Goal: Task Accomplishment & Management: Complete application form

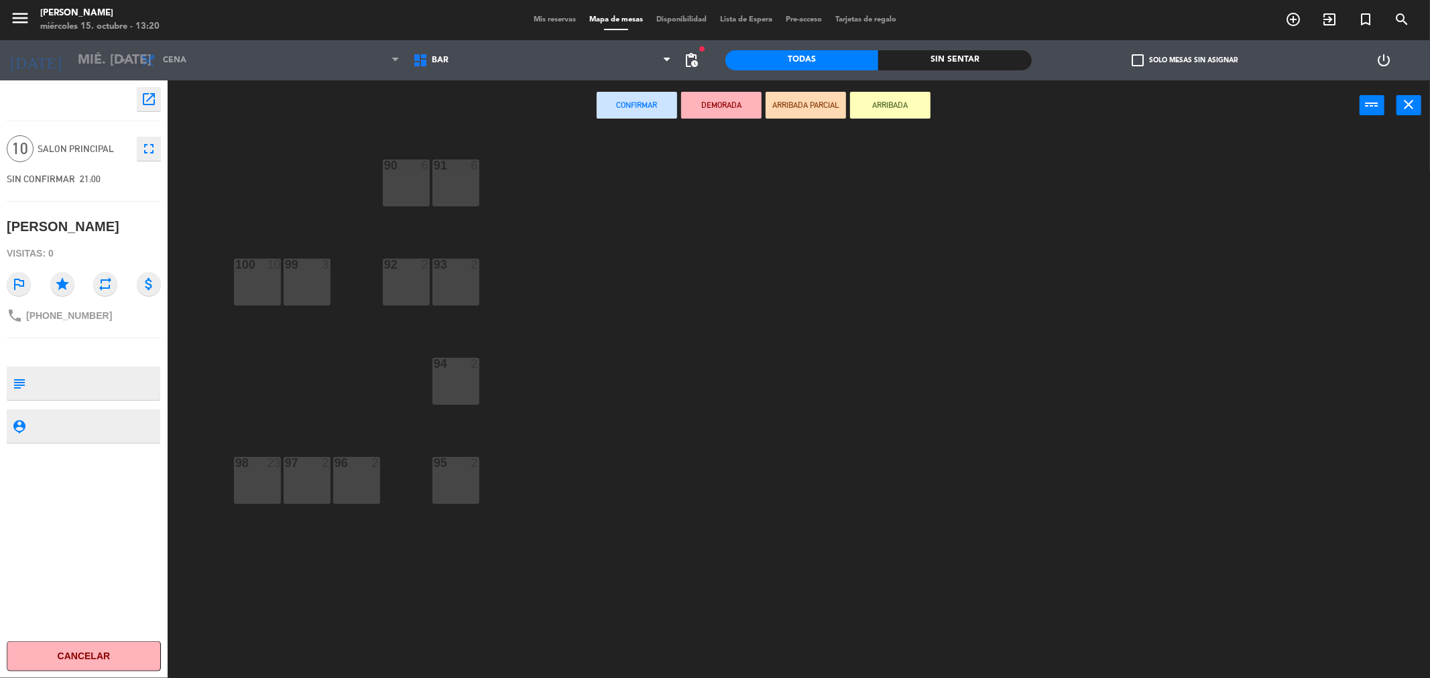
click at [553, 29] on div "menu [PERSON_NAME] miércoles 15. octubre - 13:20 Mis reservas Mapa de mesas Dis…" at bounding box center [715, 20] width 1430 height 40
click at [553, 25] on div "Mis reservas Mapa de mesas Disponibilidad Lista de Espera Pre-acceso Tarjetas d…" at bounding box center [715, 20] width 376 height 12
click at [558, 19] on span "Mis reservas" at bounding box center [555, 19] width 56 height 7
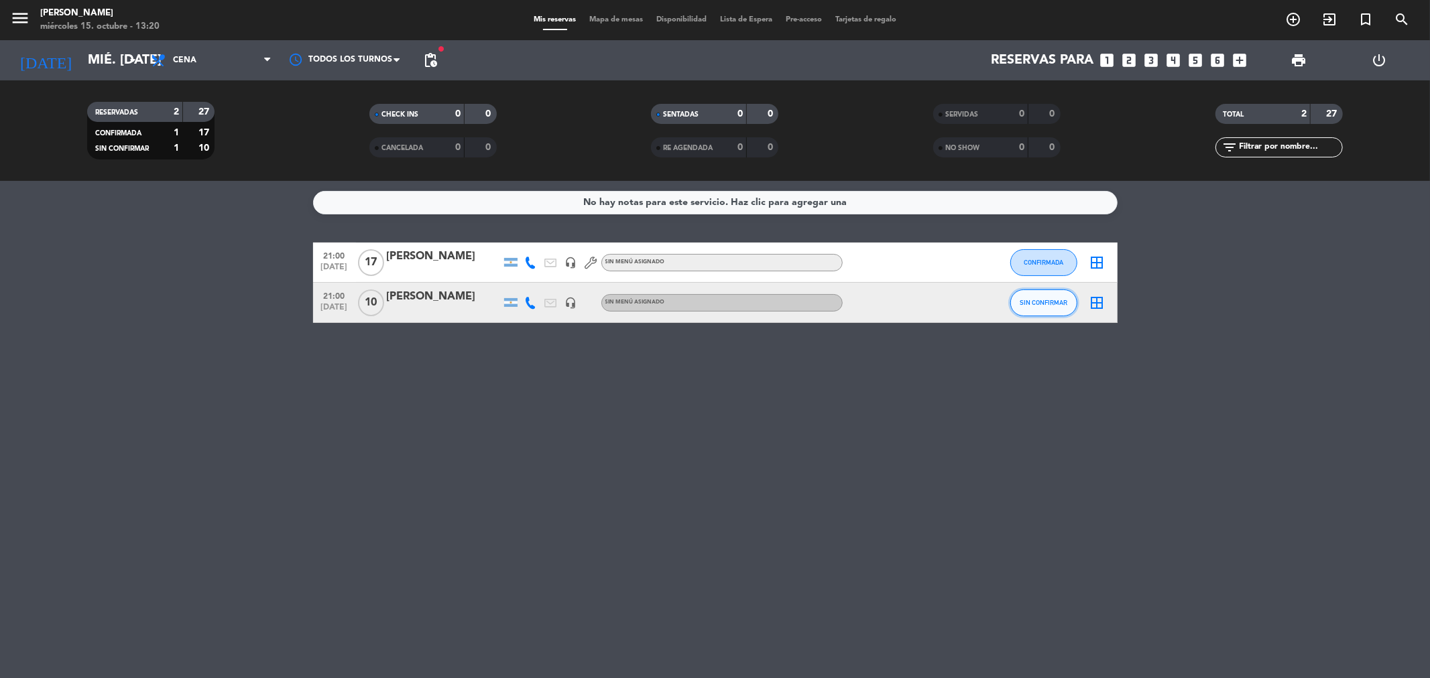
click at [1028, 294] on button "SIN CONFIRMAR" at bounding box center [1043, 303] width 67 height 27
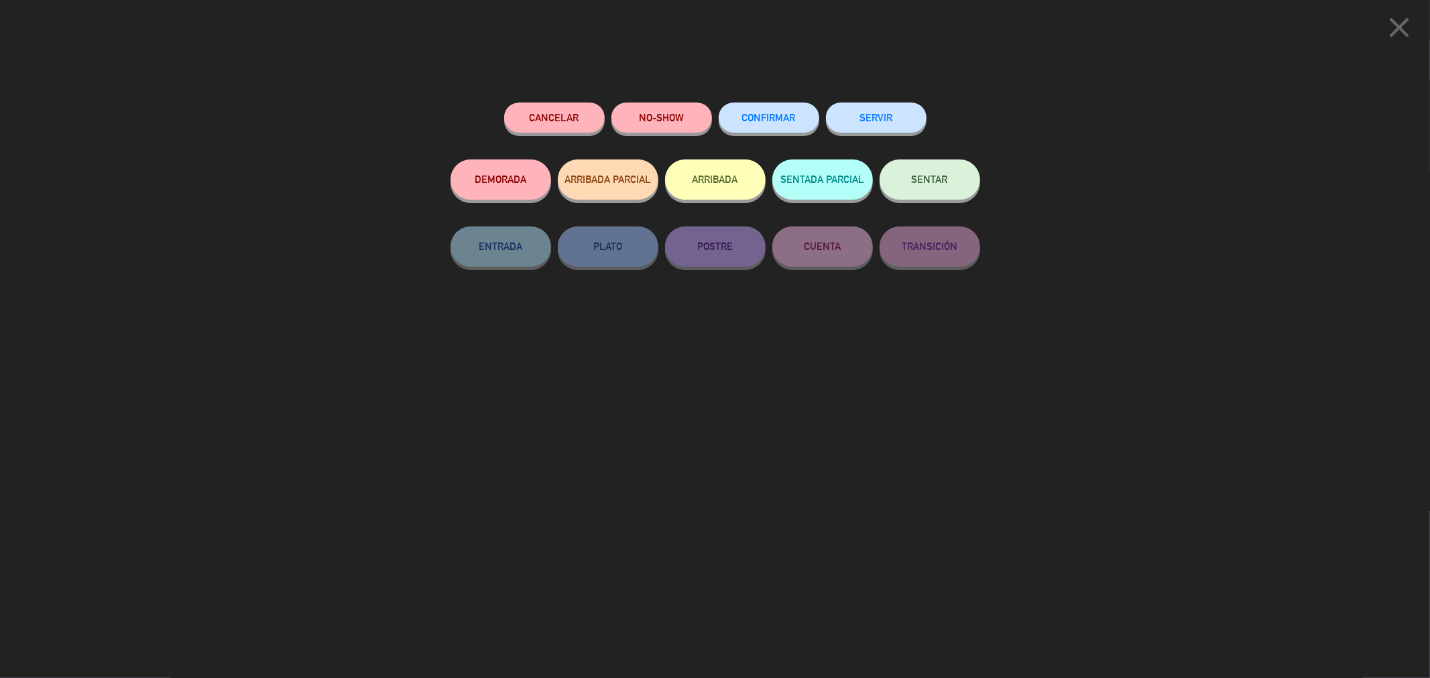
click at [771, 112] on button "CONFIRMAR" at bounding box center [769, 118] width 101 height 30
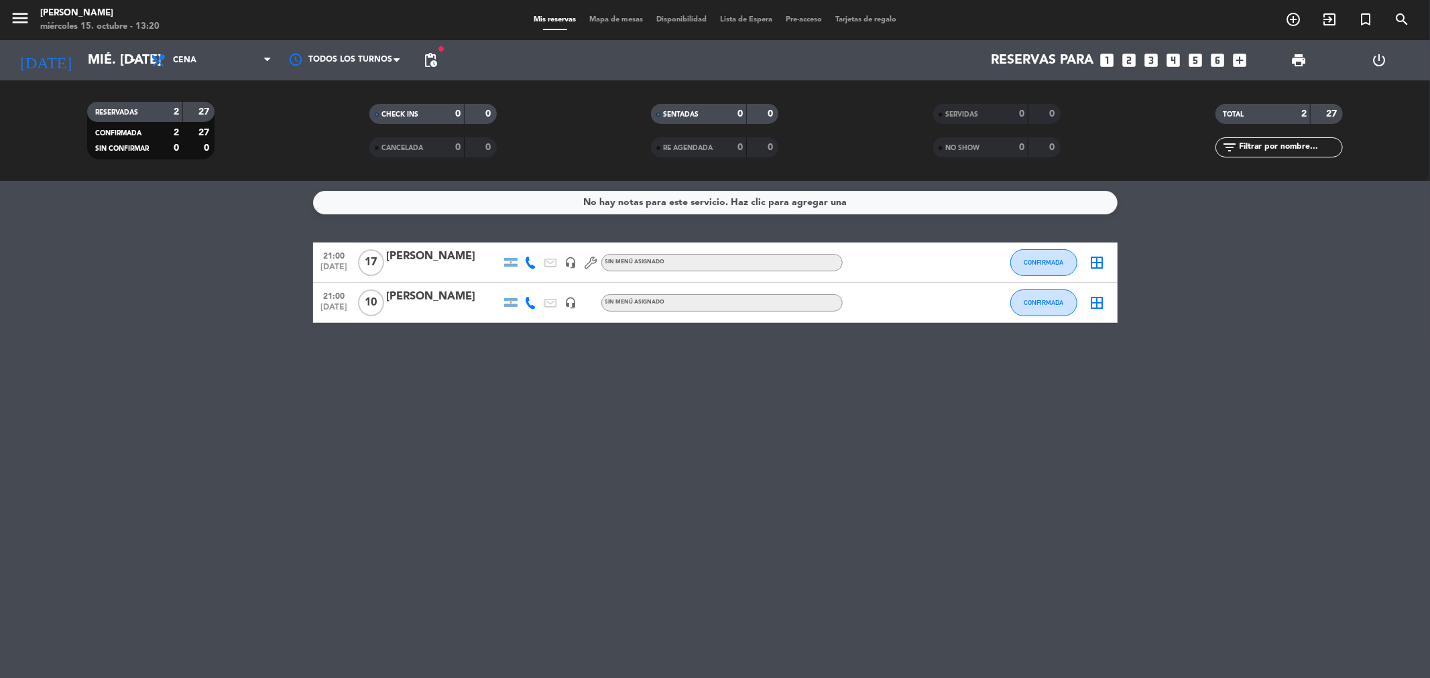
click at [1098, 305] on icon "border_all" at bounding box center [1097, 303] width 16 height 16
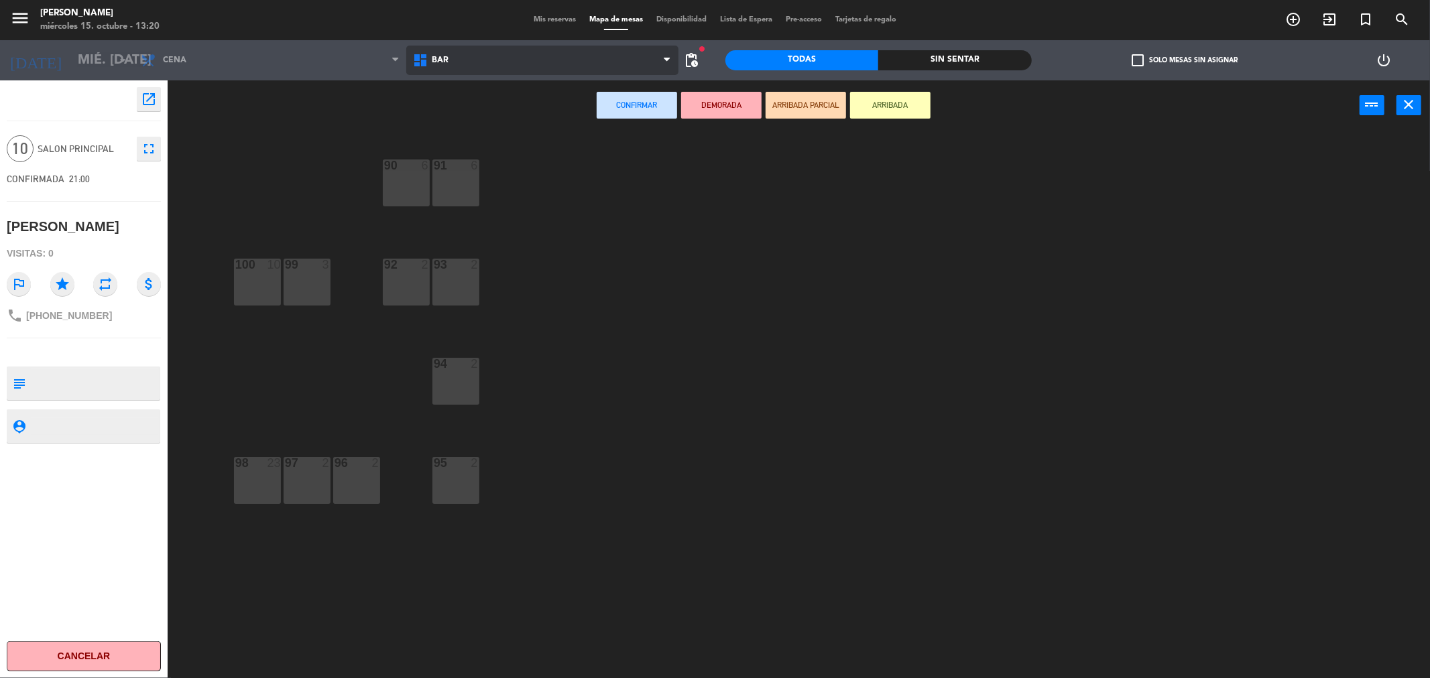
click at [534, 50] on span "BAR" at bounding box center [542, 60] width 272 height 29
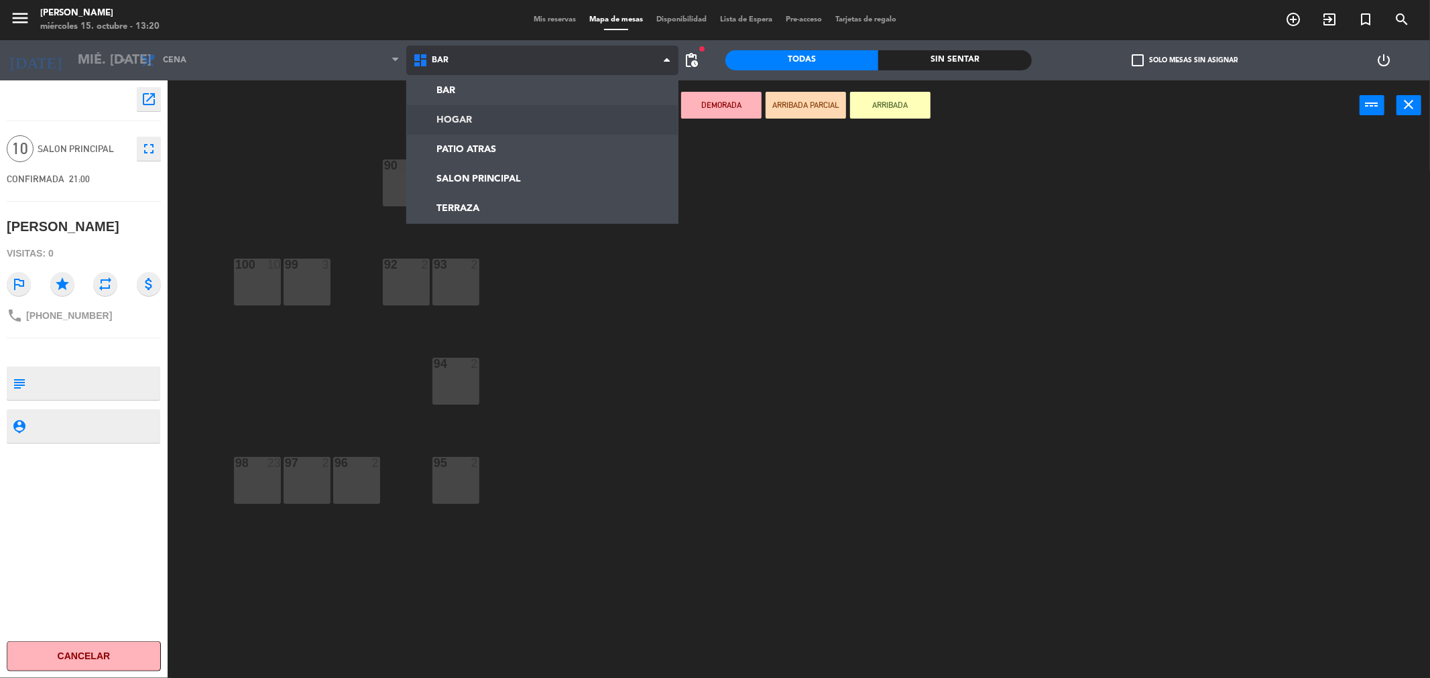
click at [483, 112] on ng-component "menu [PERSON_NAME] miércoles 15. octubre - 13:20 Mis reservas Mapa de mesas Dis…" at bounding box center [715, 341] width 1430 height 683
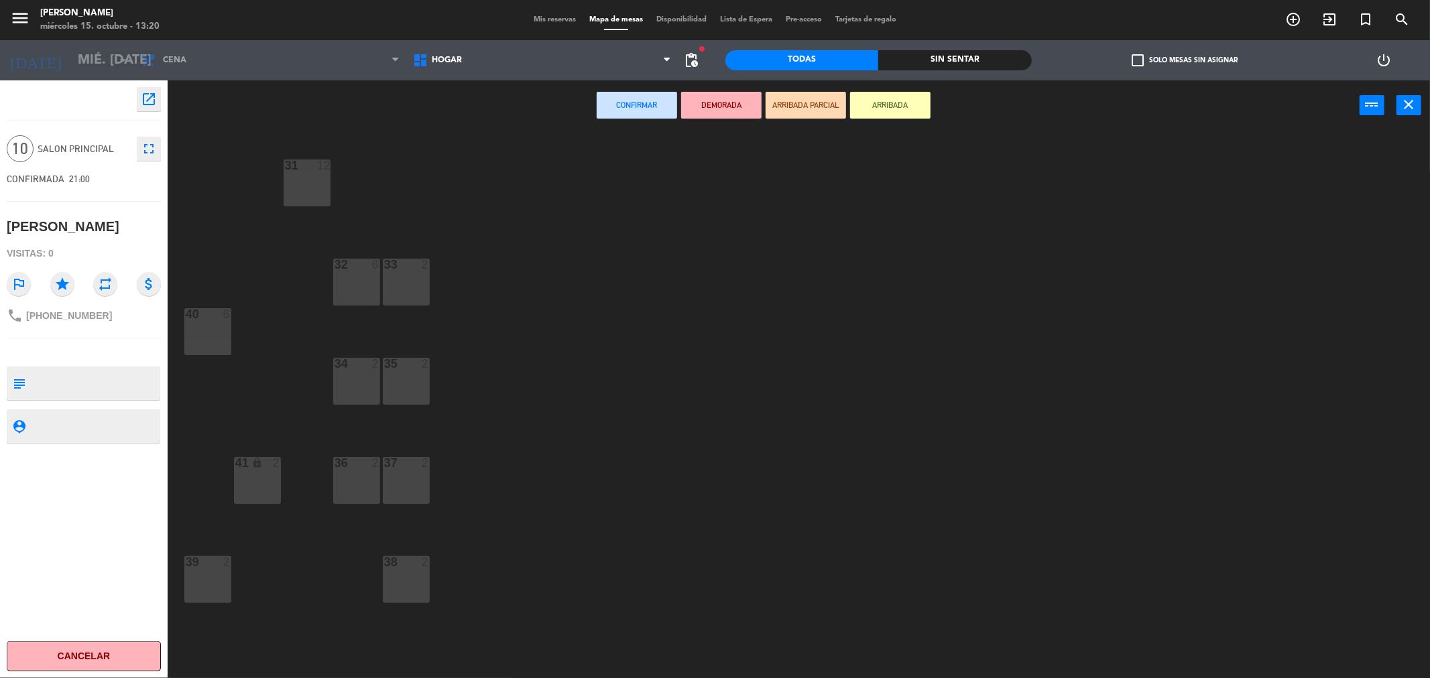
click at [312, 191] on div "31 12" at bounding box center [307, 183] width 47 height 47
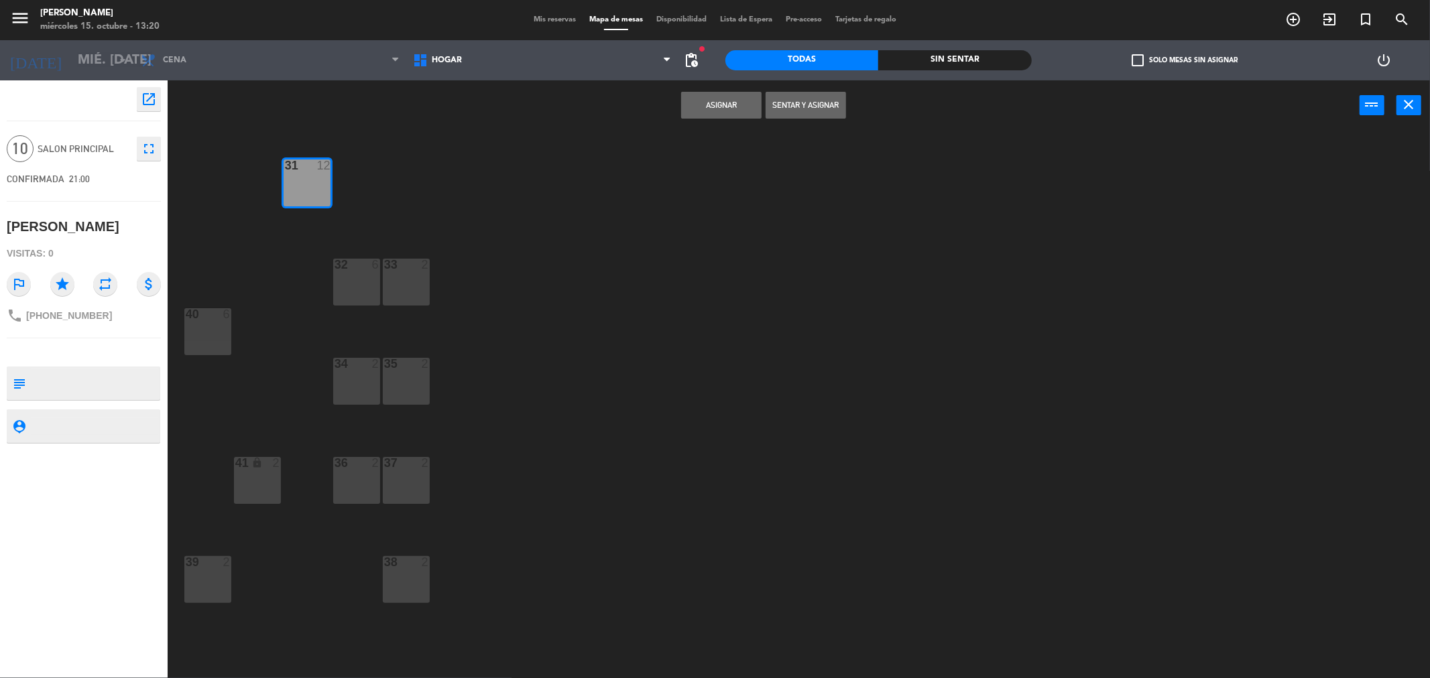
click at [703, 102] on button "Asignar" at bounding box center [721, 105] width 80 height 27
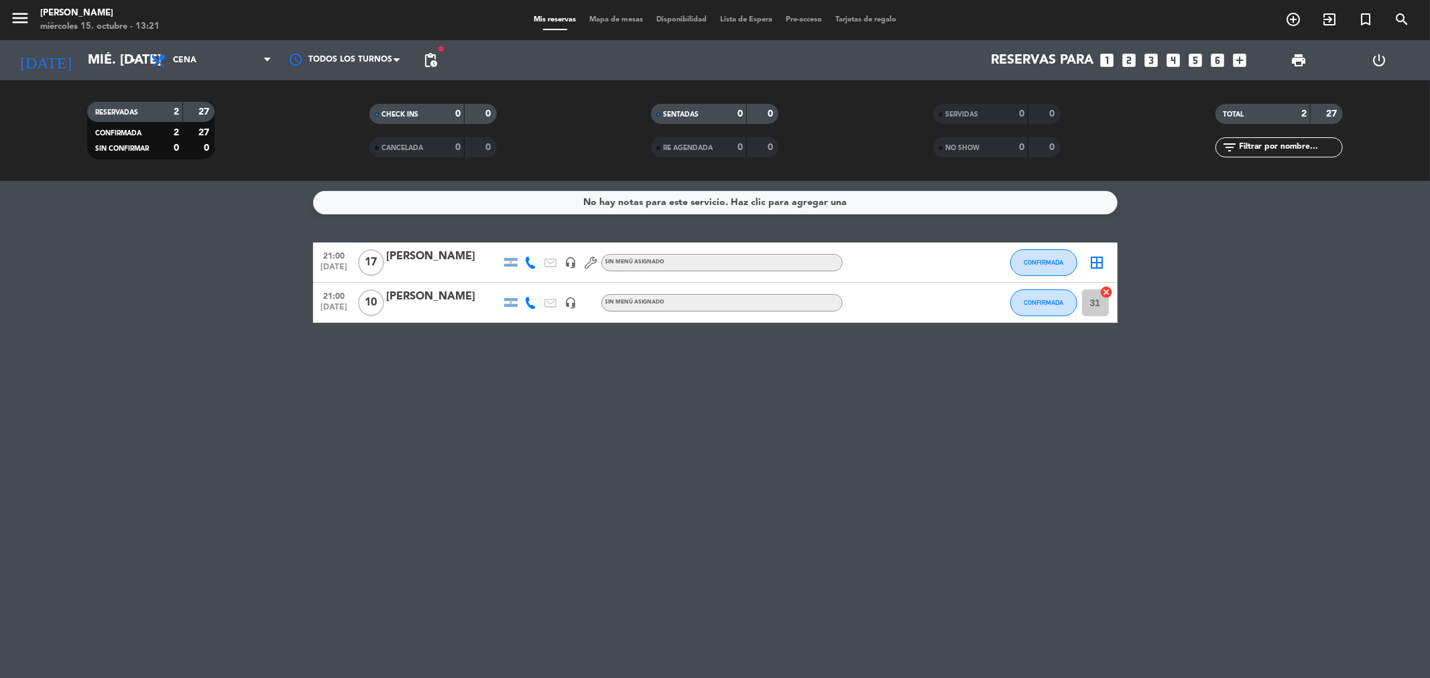
click at [1121, 58] on icon "looks_two" at bounding box center [1129, 60] width 17 height 17
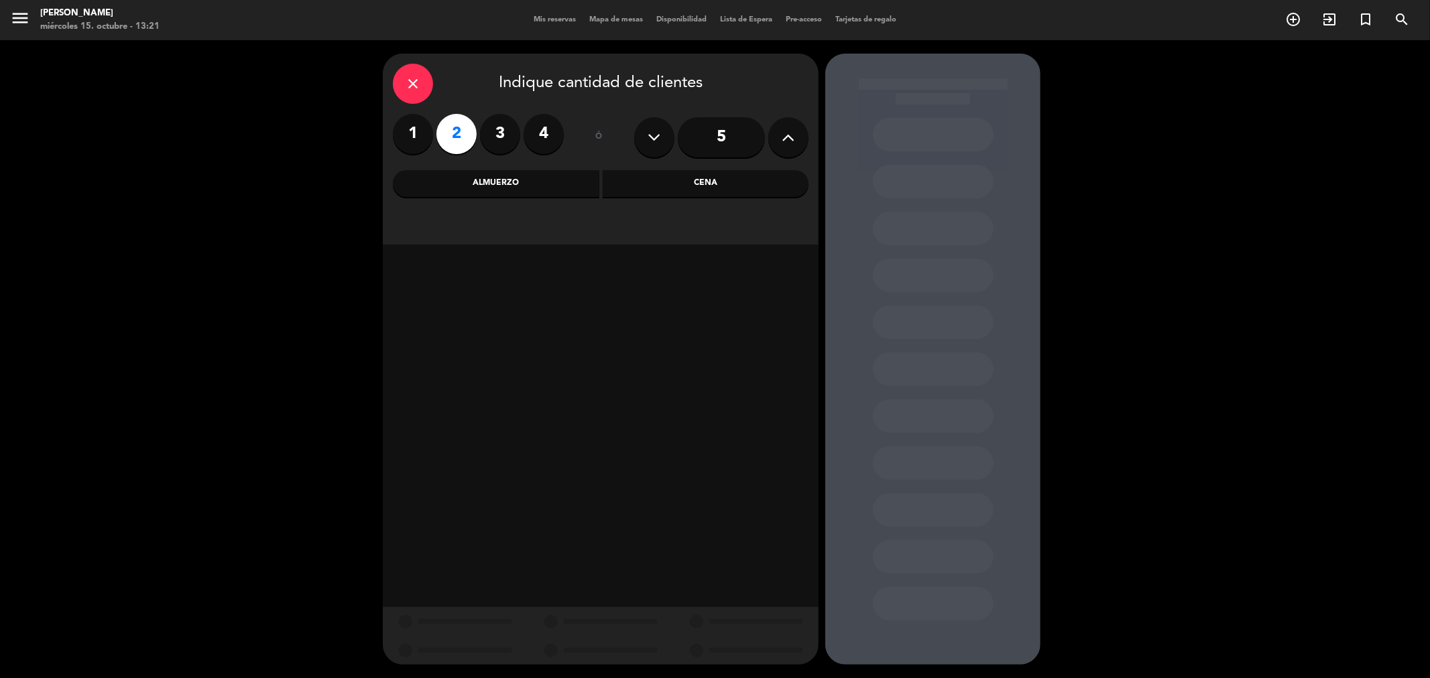
click at [520, 188] on div "Almuerzo" at bounding box center [496, 183] width 206 height 27
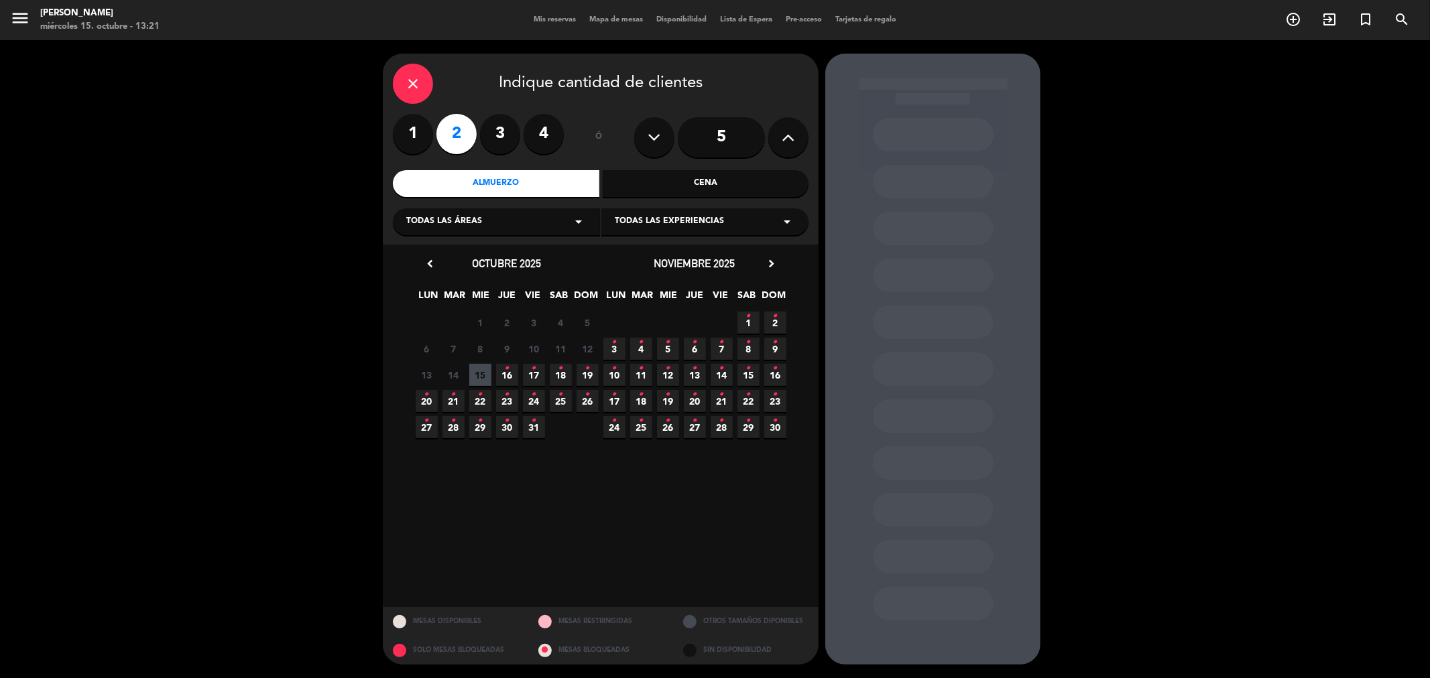
click at [583, 381] on span "19 •" at bounding box center [588, 375] width 22 height 22
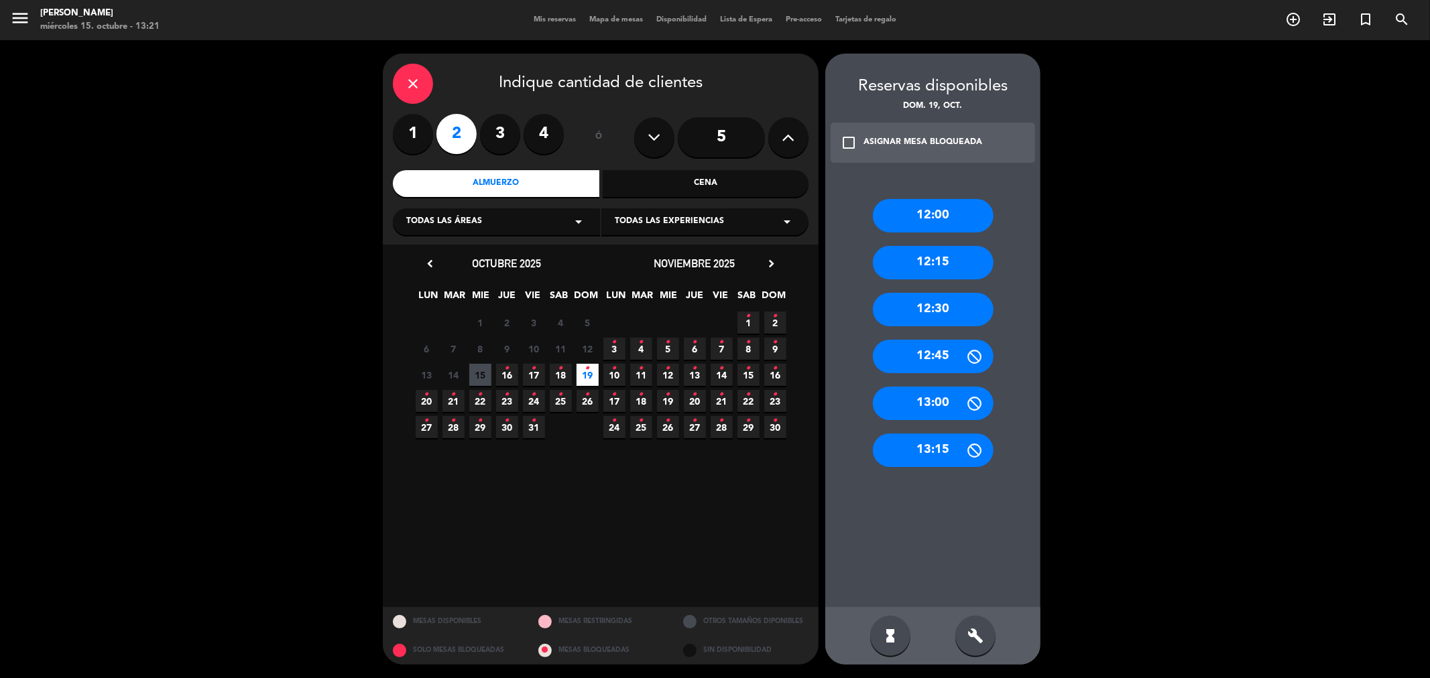
click at [966, 310] on div "12:30" at bounding box center [933, 310] width 121 height 34
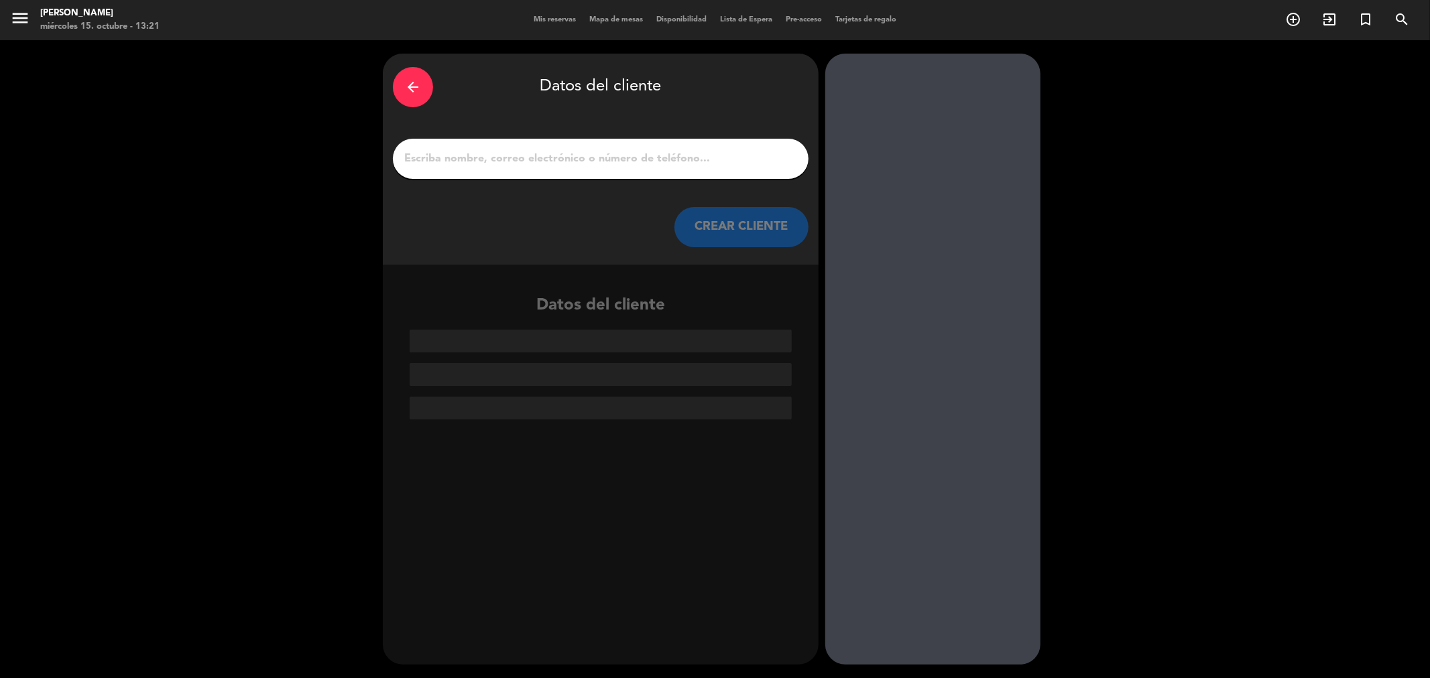
click at [662, 168] on div at bounding box center [601, 159] width 416 height 40
click at [665, 164] on input "1" at bounding box center [601, 158] width 396 height 19
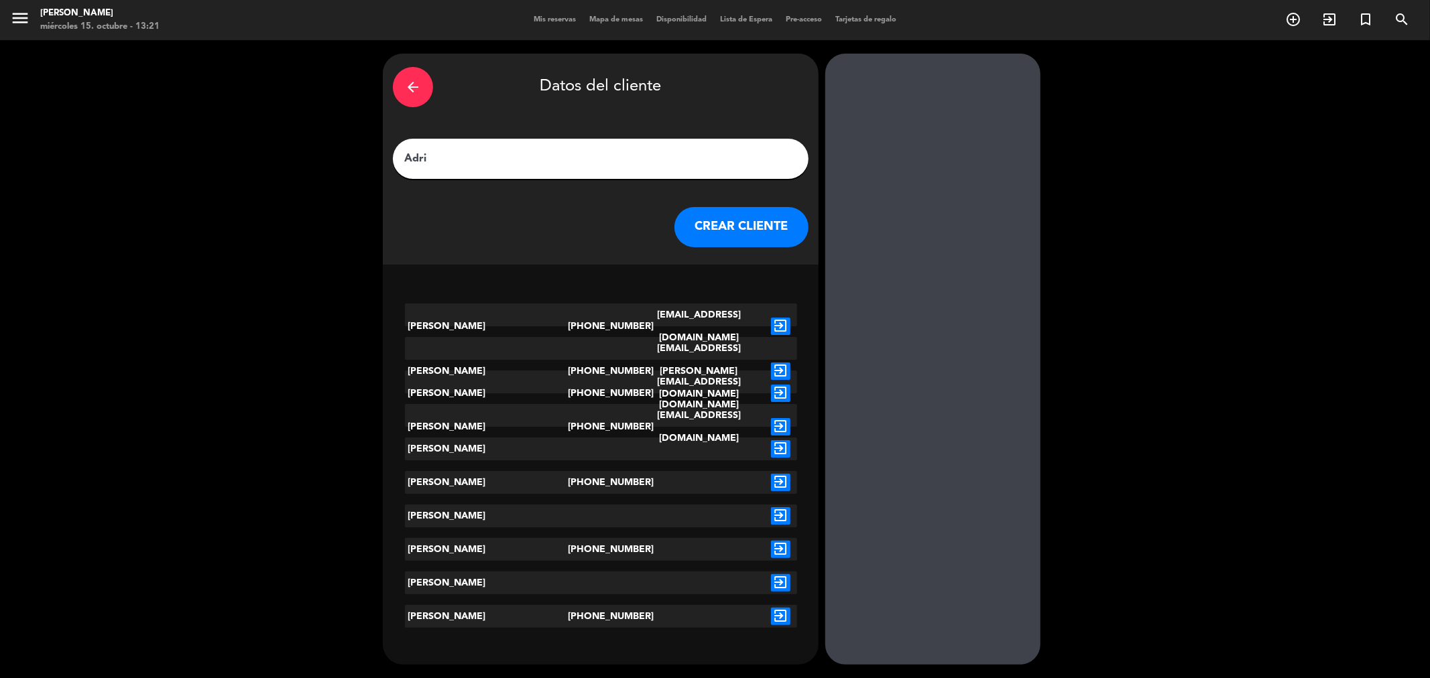
type input "Adri"
click at [786, 483] on icon "exit_to_app" at bounding box center [780, 482] width 19 height 17
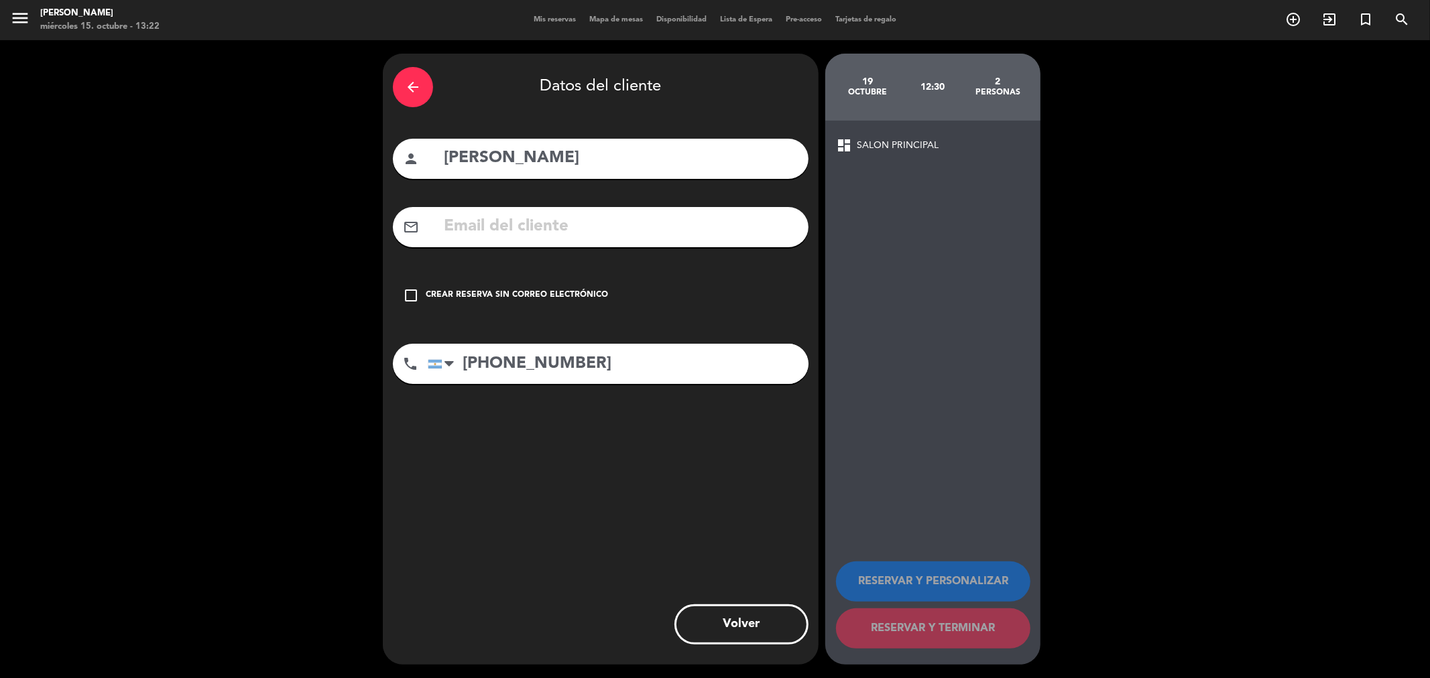
click at [599, 291] on div "Crear reserva sin correo electrónico" at bounding box center [517, 295] width 182 height 13
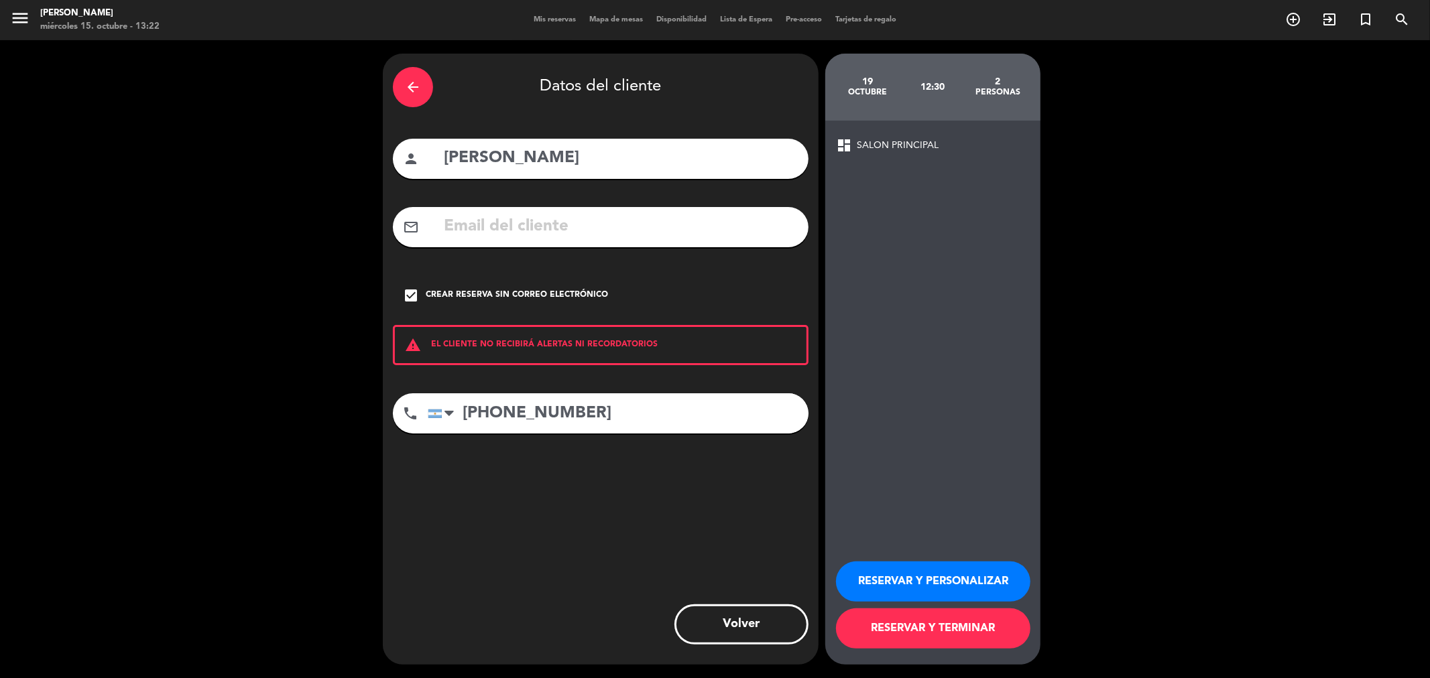
click at [989, 625] on button "RESERVAR Y TERMINAR" at bounding box center [933, 629] width 194 height 40
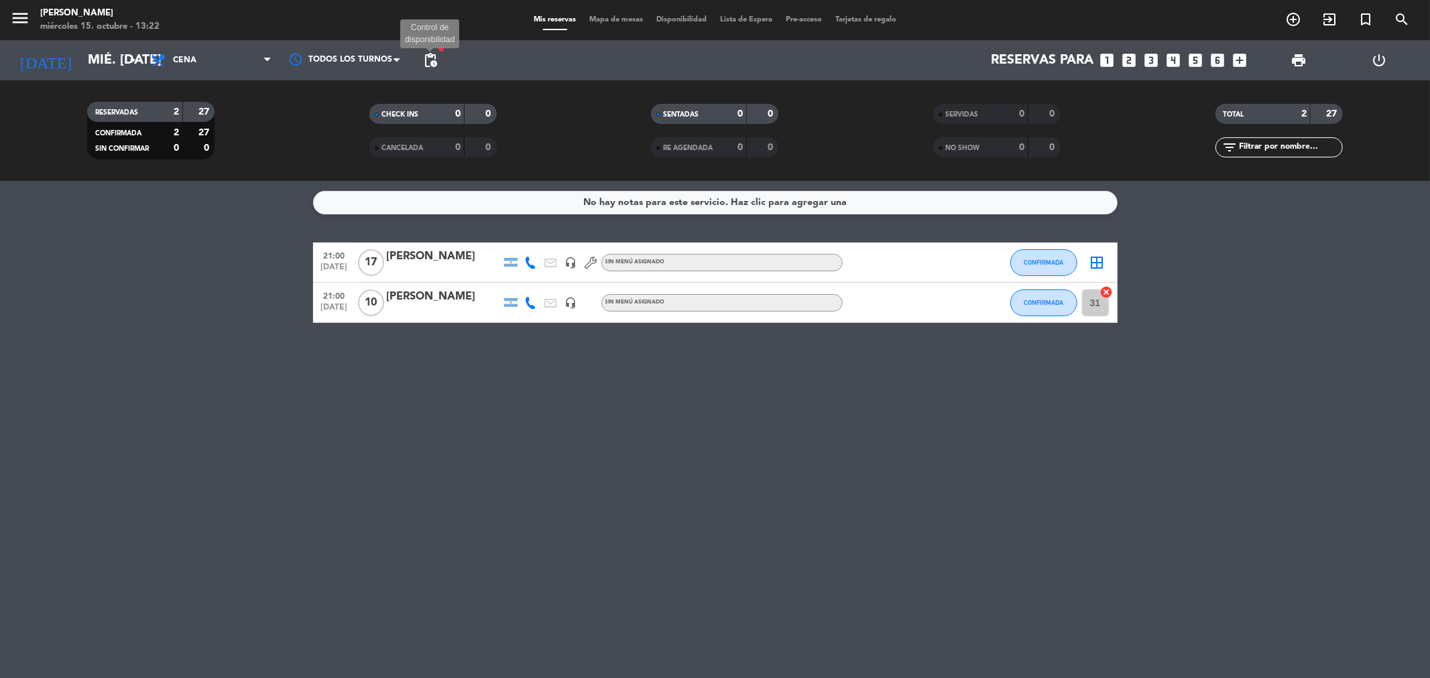
click at [436, 60] on span "pending_actions" at bounding box center [430, 60] width 16 height 16
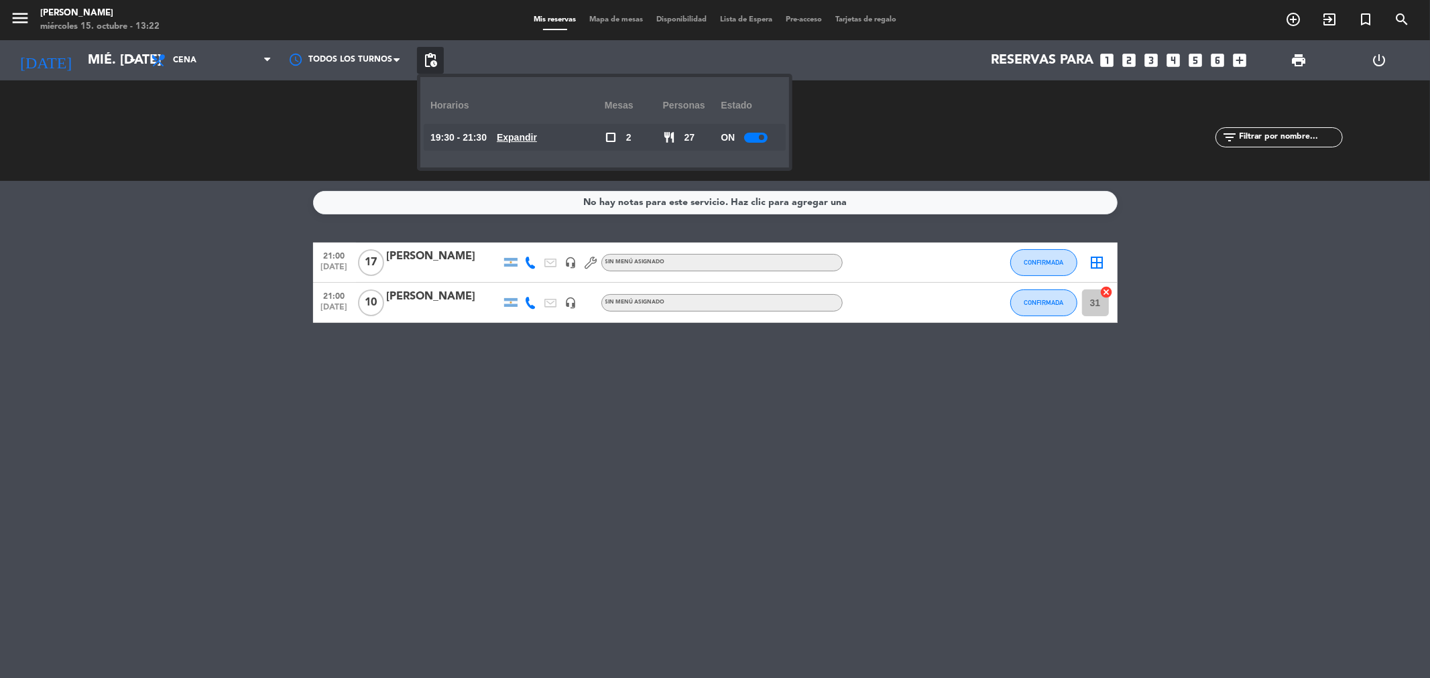
click at [196, 293] on bookings-row "21:00 [DATE] [PERSON_NAME] headset_mic Sin menú asignado CONFIRMADA border_all …" at bounding box center [715, 283] width 1430 height 80
